Goal: Check status

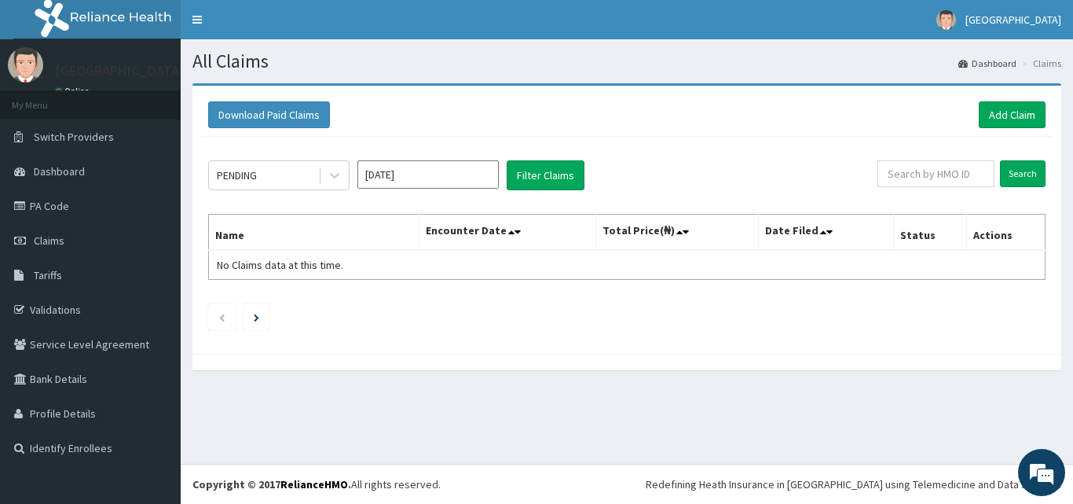
click at [620, 423] on div "All Claims Dashboard Claims Download Paid Claims Add Claim × Note you can only …" at bounding box center [627, 251] width 892 height 424
click at [218, 413] on div "All Claims Dashboard Claims Download Paid Claims Add Claim × Note you can only …" at bounding box center [627, 251] width 892 height 424
click at [455, 189] on input "[DATE]" at bounding box center [427, 174] width 141 height 28
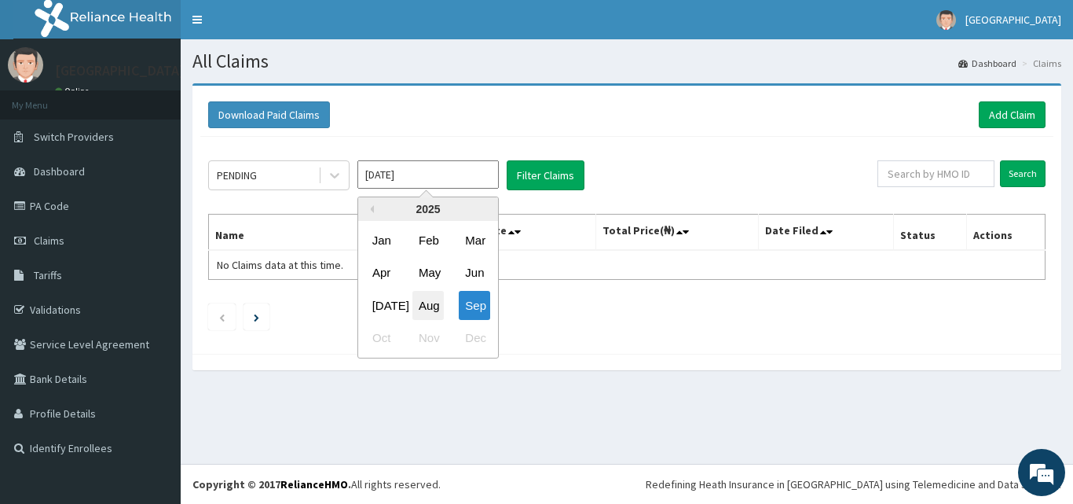
click at [422, 298] on div "Aug" at bounding box center [427, 305] width 31 height 29
type input "[DATE]"
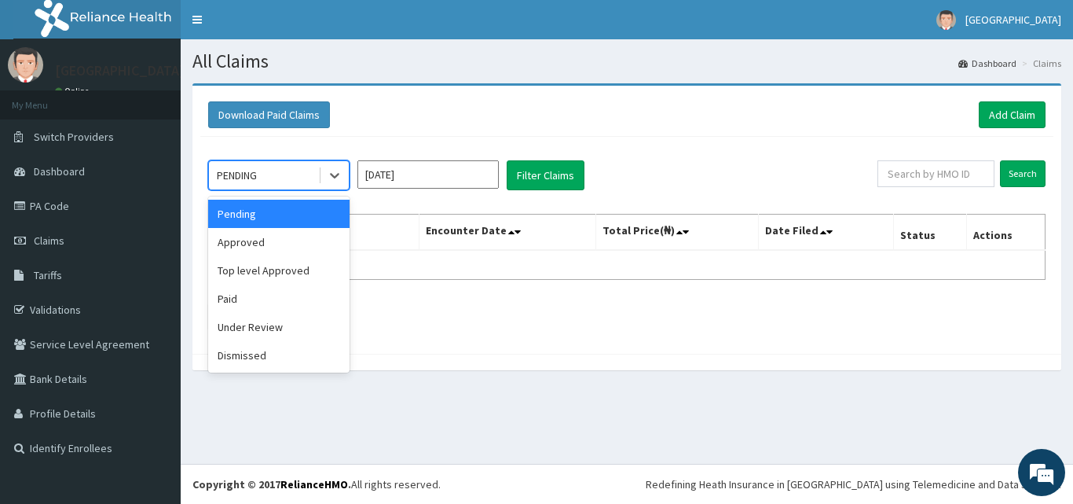
click at [295, 180] on div "PENDING" at bounding box center [263, 175] width 109 height 25
click at [278, 236] on div "Approved" at bounding box center [278, 242] width 141 height 28
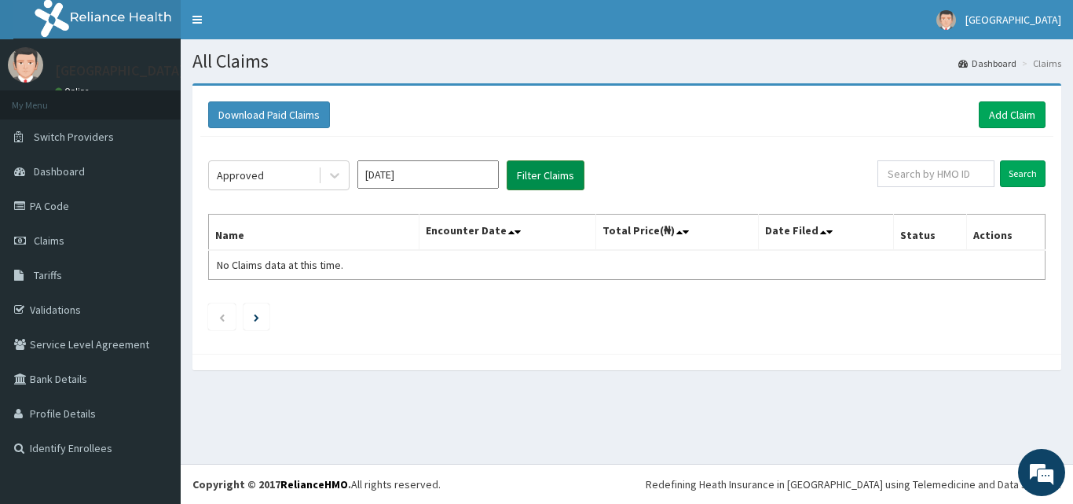
click at [562, 168] on button "Filter Claims" at bounding box center [546, 175] width 78 height 30
click at [541, 172] on button "Filter Claims" at bounding box center [546, 175] width 78 height 30
click at [515, 175] on button "Filter Claims" at bounding box center [546, 175] width 78 height 30
